Goal: Find contact information: Find contact information

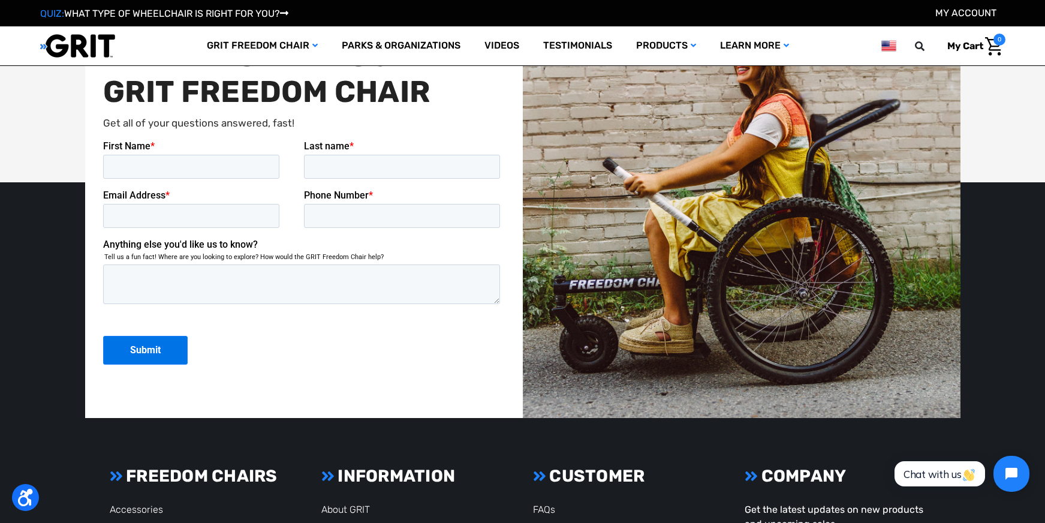
scroll to position [3238, 0]
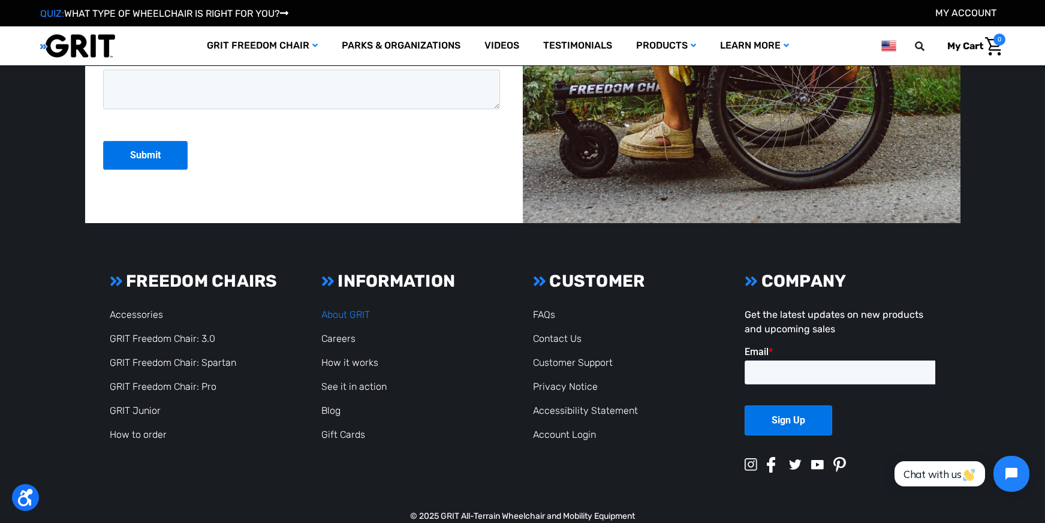
click at [352, 309] on link "About GRIT" at bounding box center [345, 314] width 49 height 11
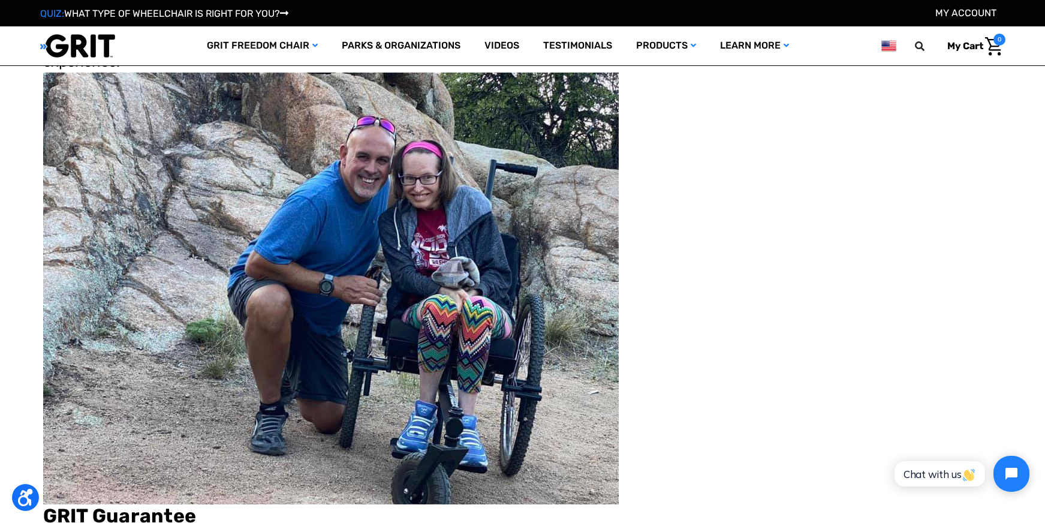
scroll to position [2518, 0]
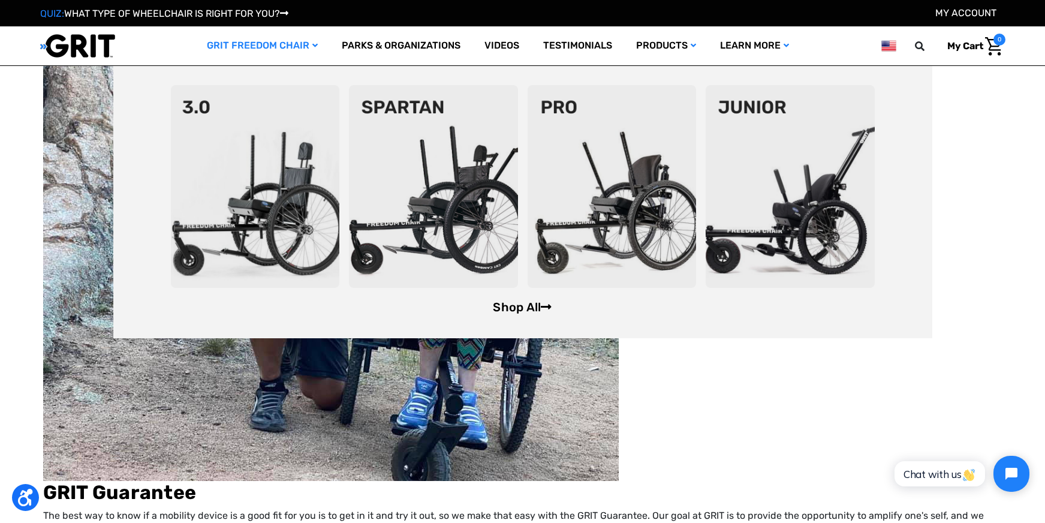
click at [519, 302] on link "Shop All" at bounding box center [522, 307] width 59 height 14
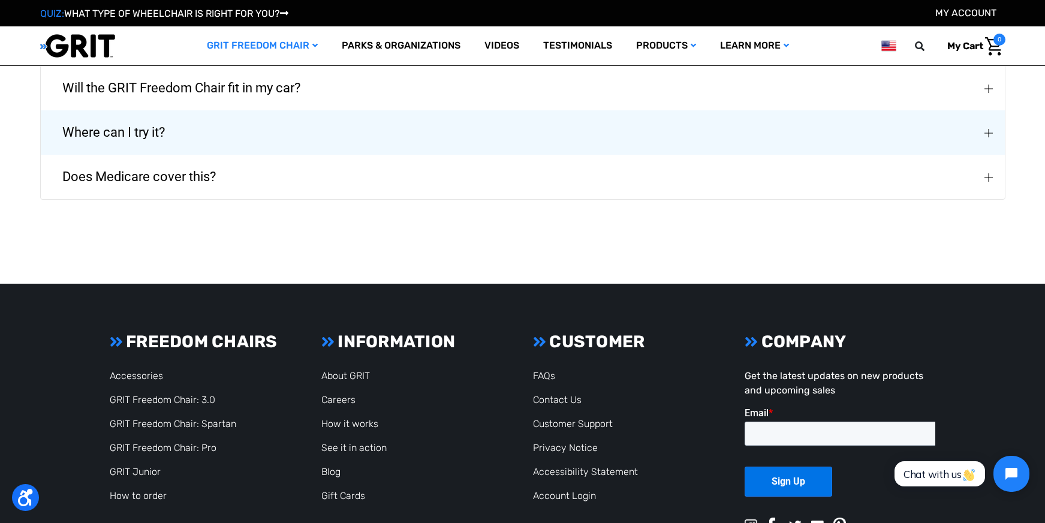
scroll to position [2314, 0]
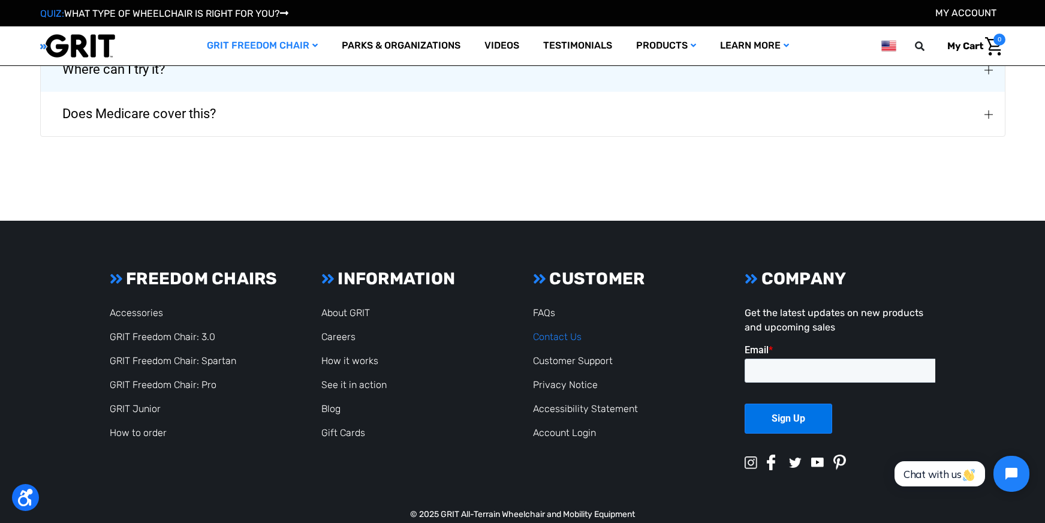
click at [572, 331] on link "Contact Us" at bounding box center [557, 336] width 49 height 11
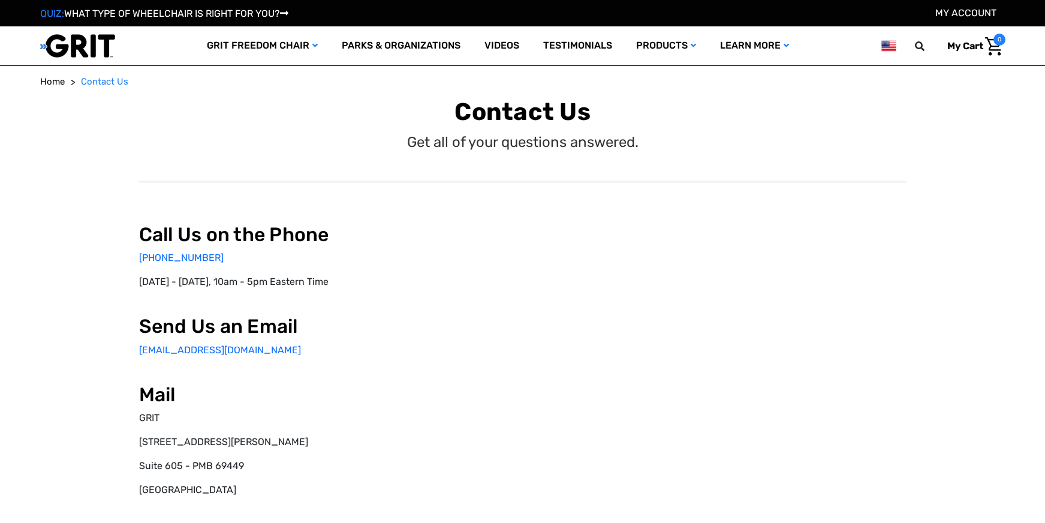
select select "US"
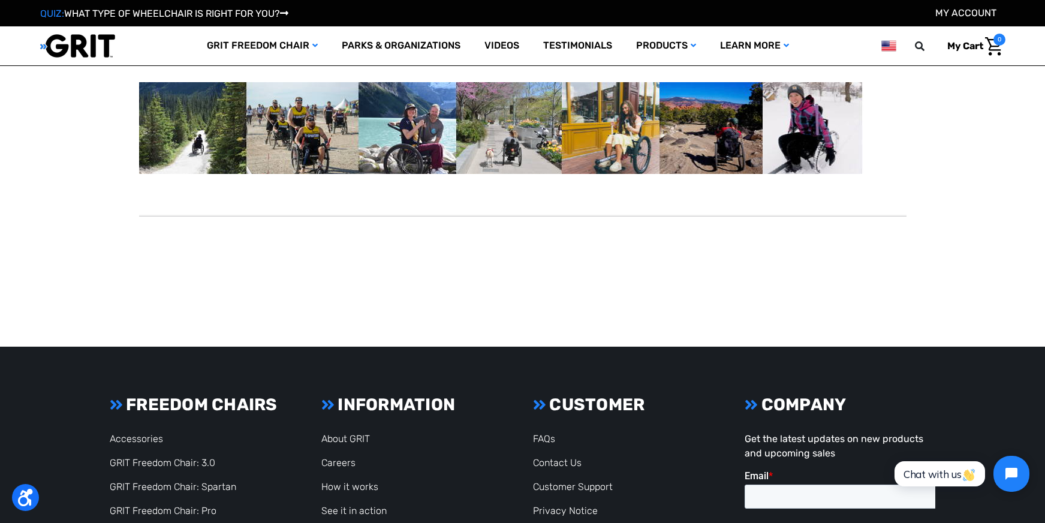
scroll to position [360, 0]
